Goal: Communication & Community: Answer question/provide support

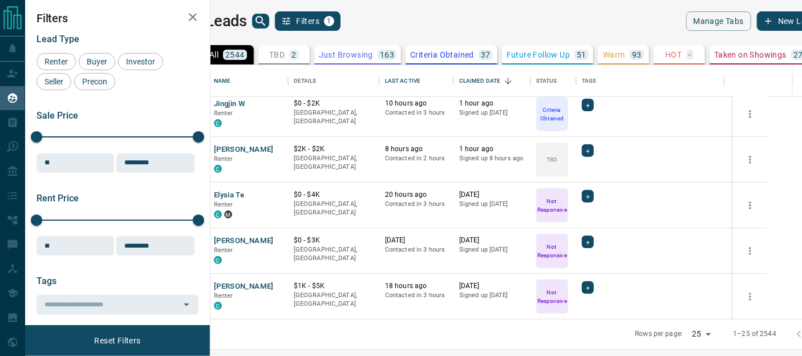
scroll to position [290, 0]
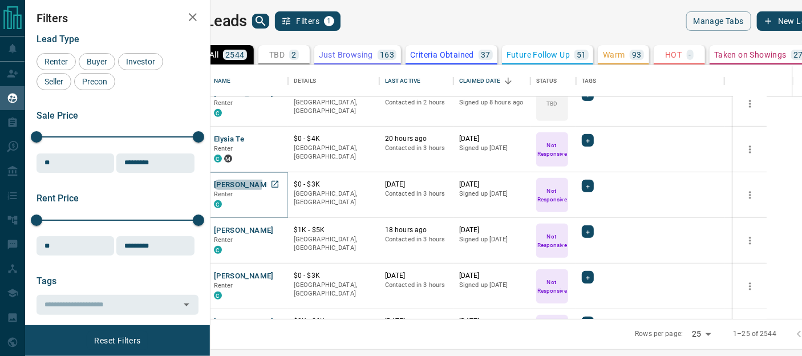
click at [269, 183] on button "[PERSON_NAME]" at bounding box center [244, 185] width 60 height 11
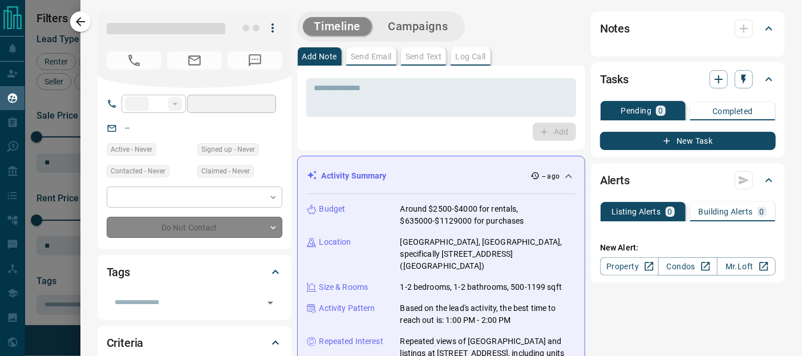
type input "**"
type input "**********"
type input "*"
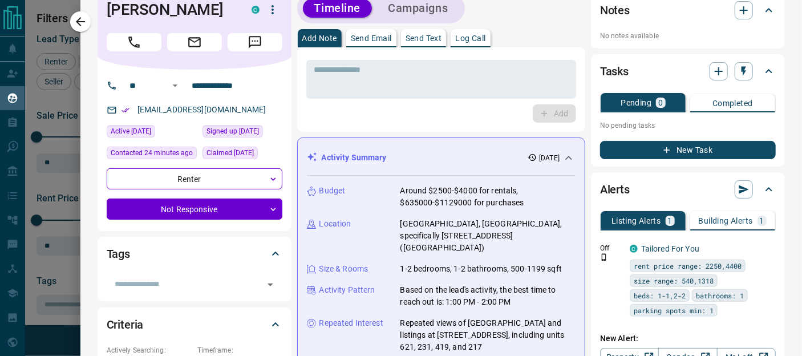
scroll to position [8, 0]
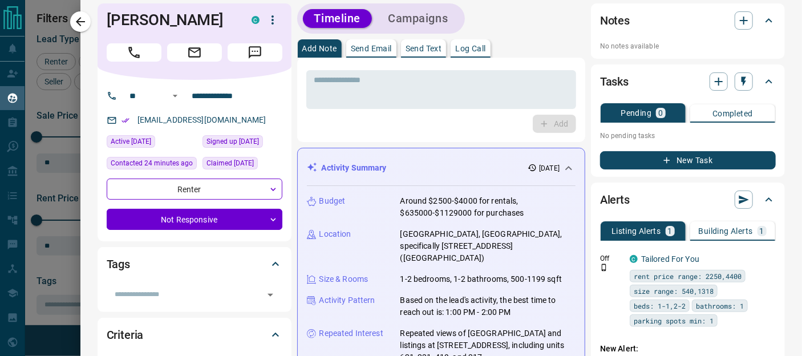
click at [429, 44] on p "Send Text" at bounding box center [423, 48] width 37 height 8
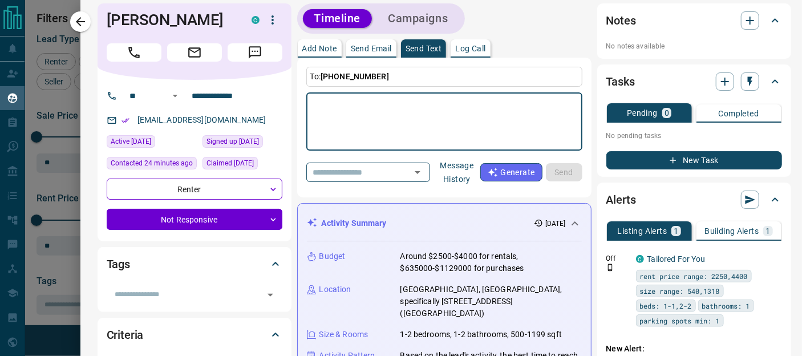
click at [362, 113] on textarea at bounding box center [444, 122] width 260 height 48
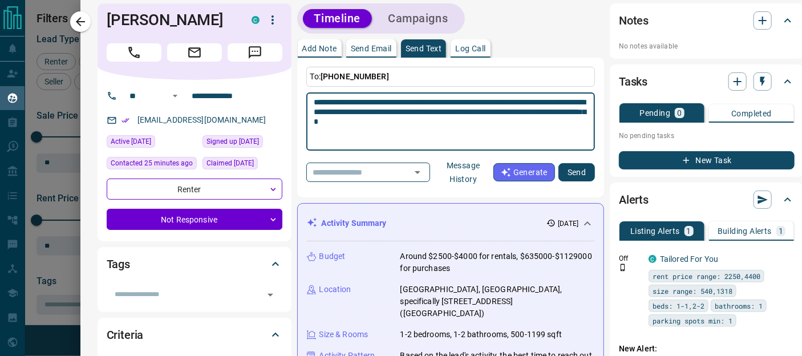
type textarea "**********"
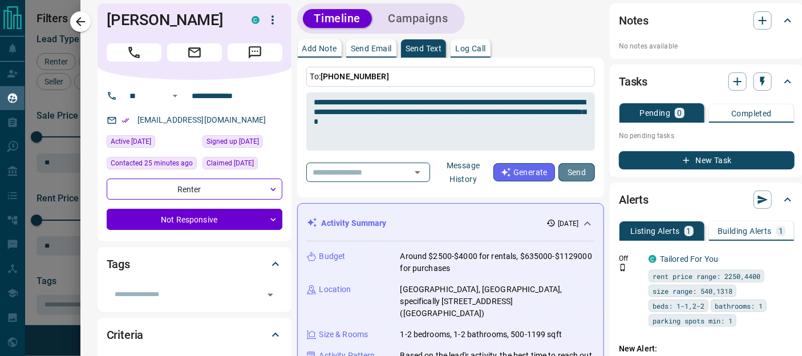
click at [566, 170] on button "Send" at bounding box center [576, 172] width 37 height 18
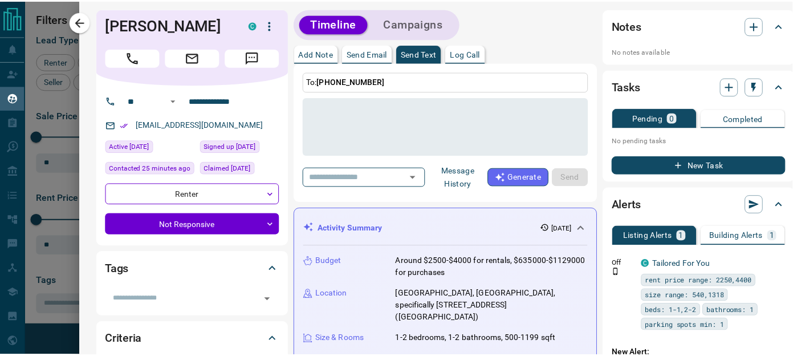
scroll to position [0, 0]
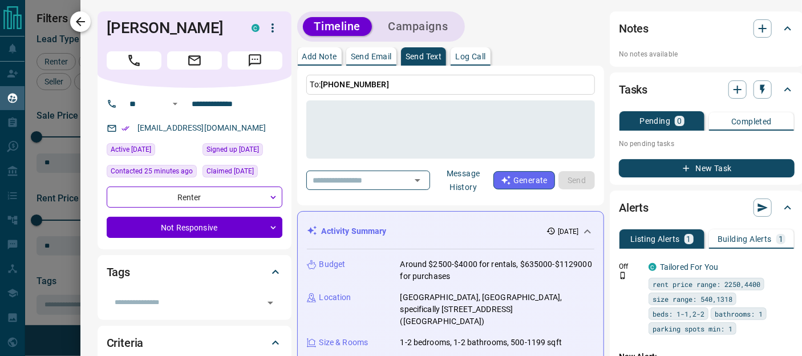
click at [75, 21] on icon "button" at bounding box center [81, 22] width 14 height 14
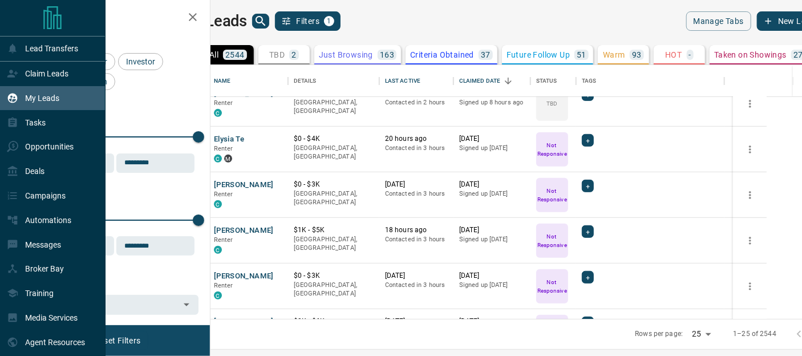
click at [39, 97] on p "My Leads" at bounding box center [42, 98] width 34 height 9
click at [34, 73] on p "Claim Leads" at bounding box center [46, 73] width 43 height 9
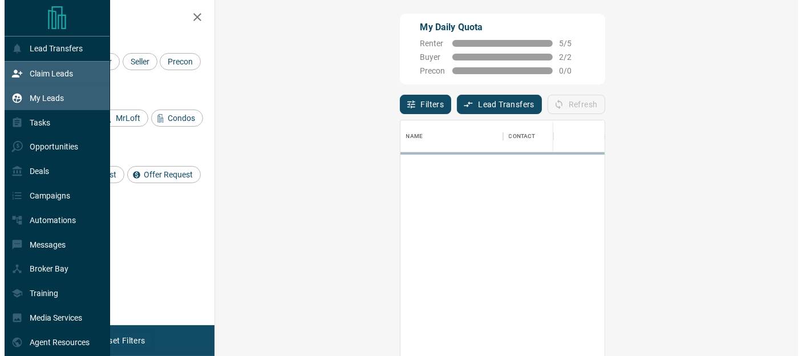
scroll to position [258, 550]
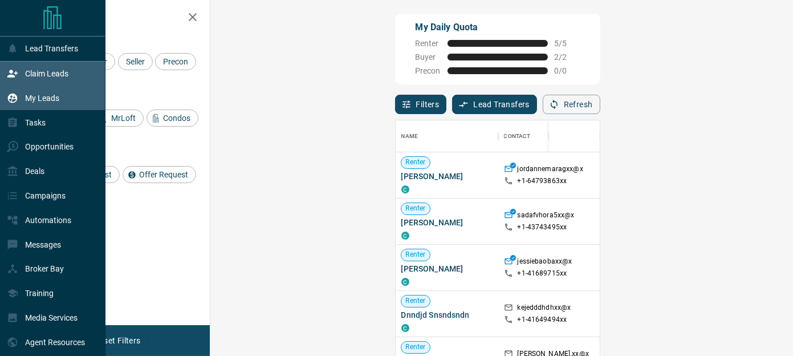
click at [31, 96] on p "My Leads" at bounding box center [42, 98] width 34 height 9
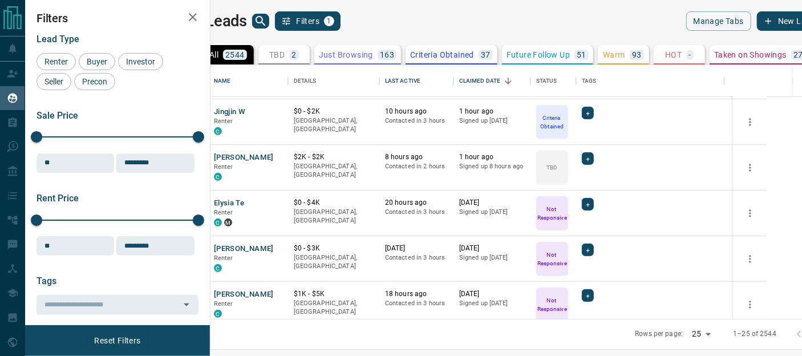
scroll to position [242, 0]
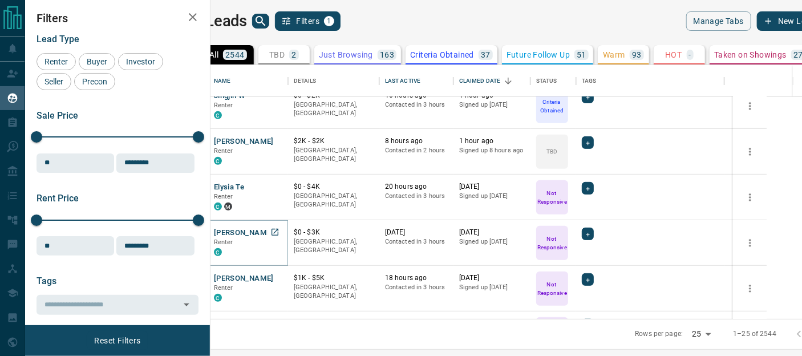
click at [262, 229] on button "[PERSON_NAME]" at bounding box center [244, 233] width 60 height 11
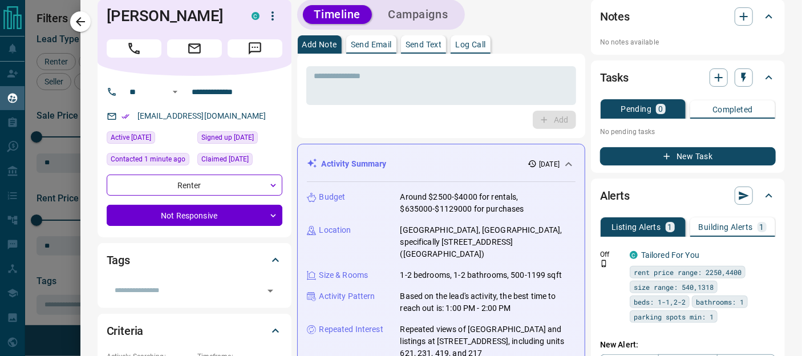
scroll to position [0, 0]
